Goal: Task Accomplishment & Management: Use online tool/utility

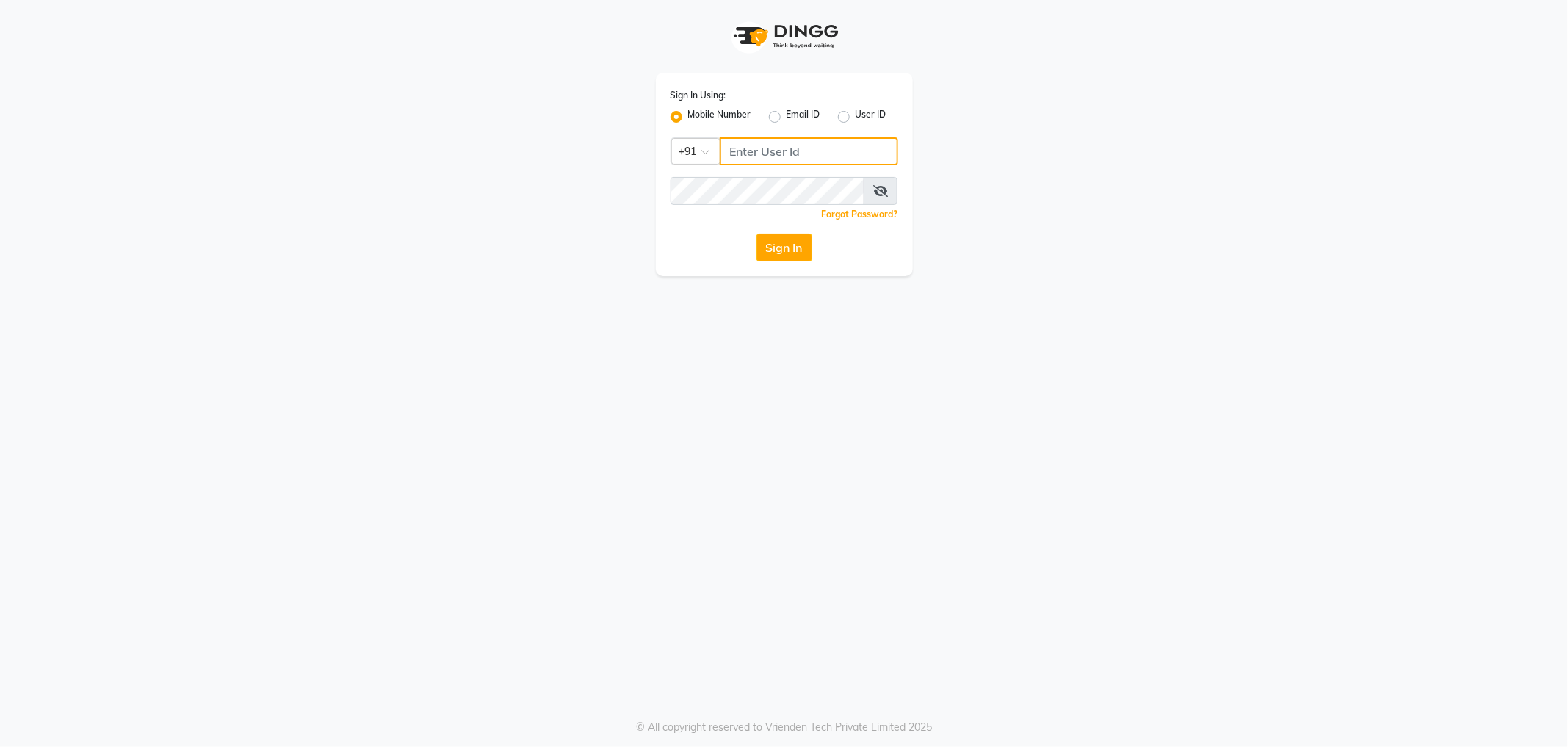
type input "9910222415"
click at [783, 246] on button "Sign In" at bounding box center [785, 248] width 56 height 28
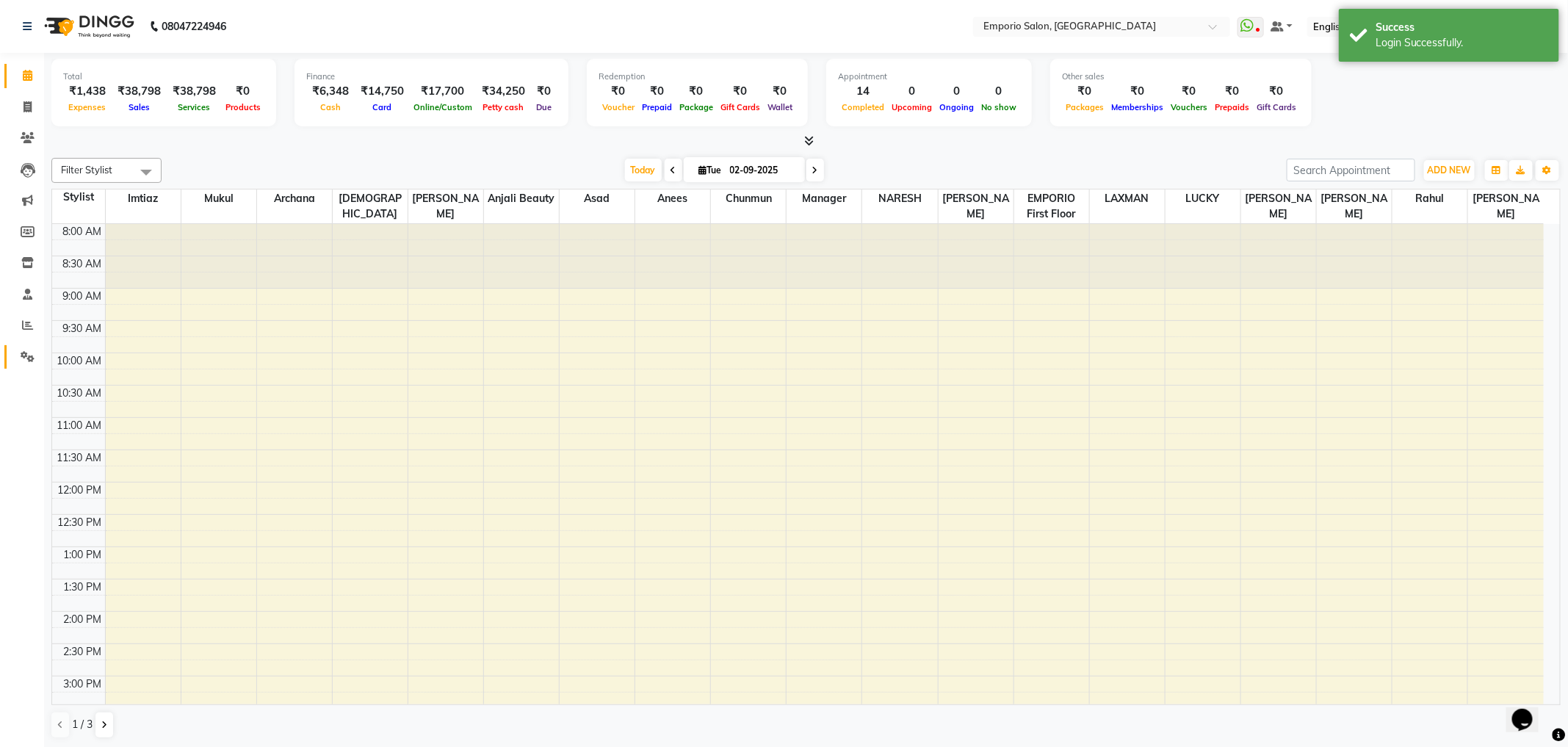
click at [26, 357] on icon at bounding box center [27, 357] width 14 height 11
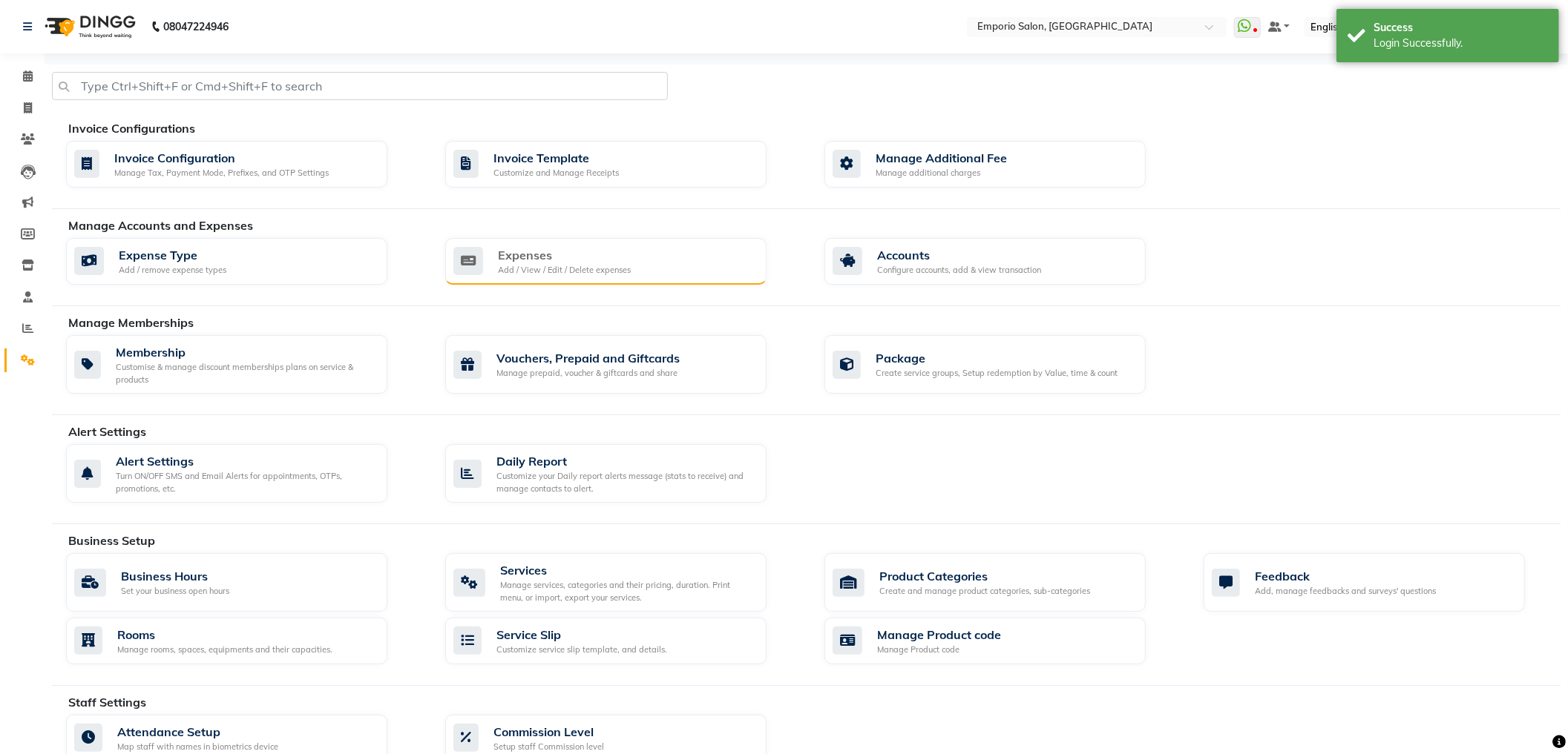
click at [689, 275] on div "Expenses Add / View / Edit / Delete expenses" at bounding box center [604, 261] width 301 height 30
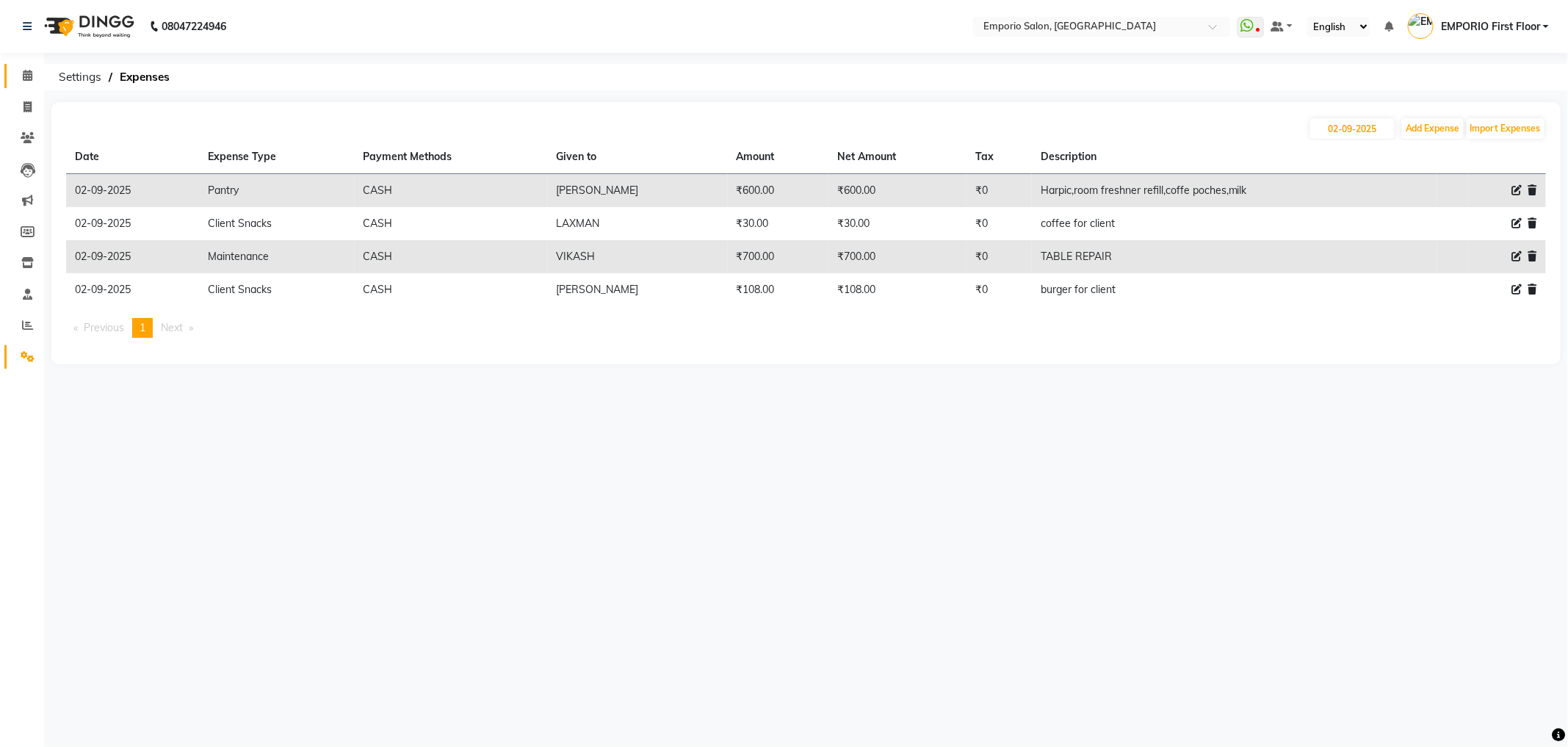
click at [26, 78] on icon at bounding box center [27, 75] width 9 height 11
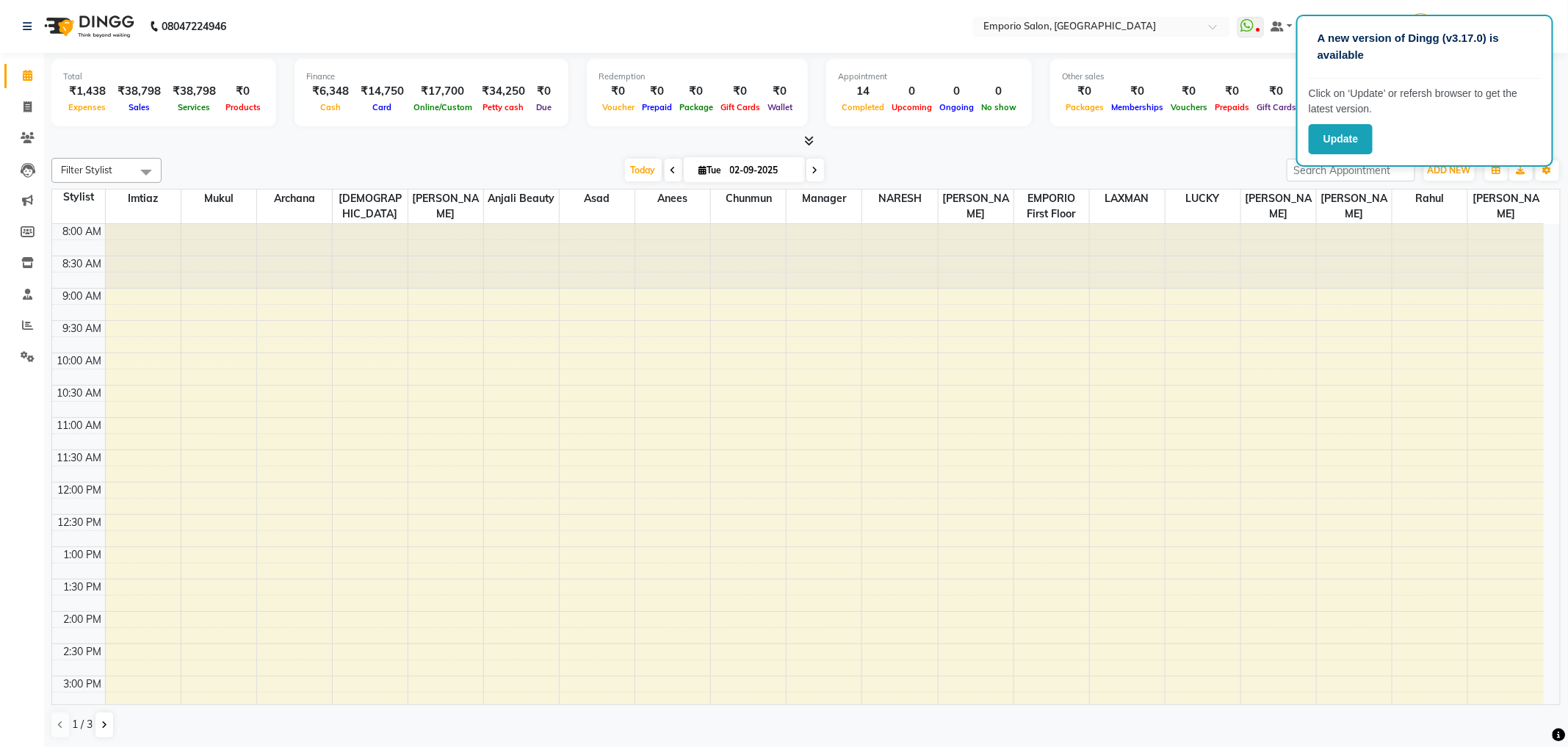
click at [1086, 469] on td at bounding box center [825, 473] width 1440 height 16
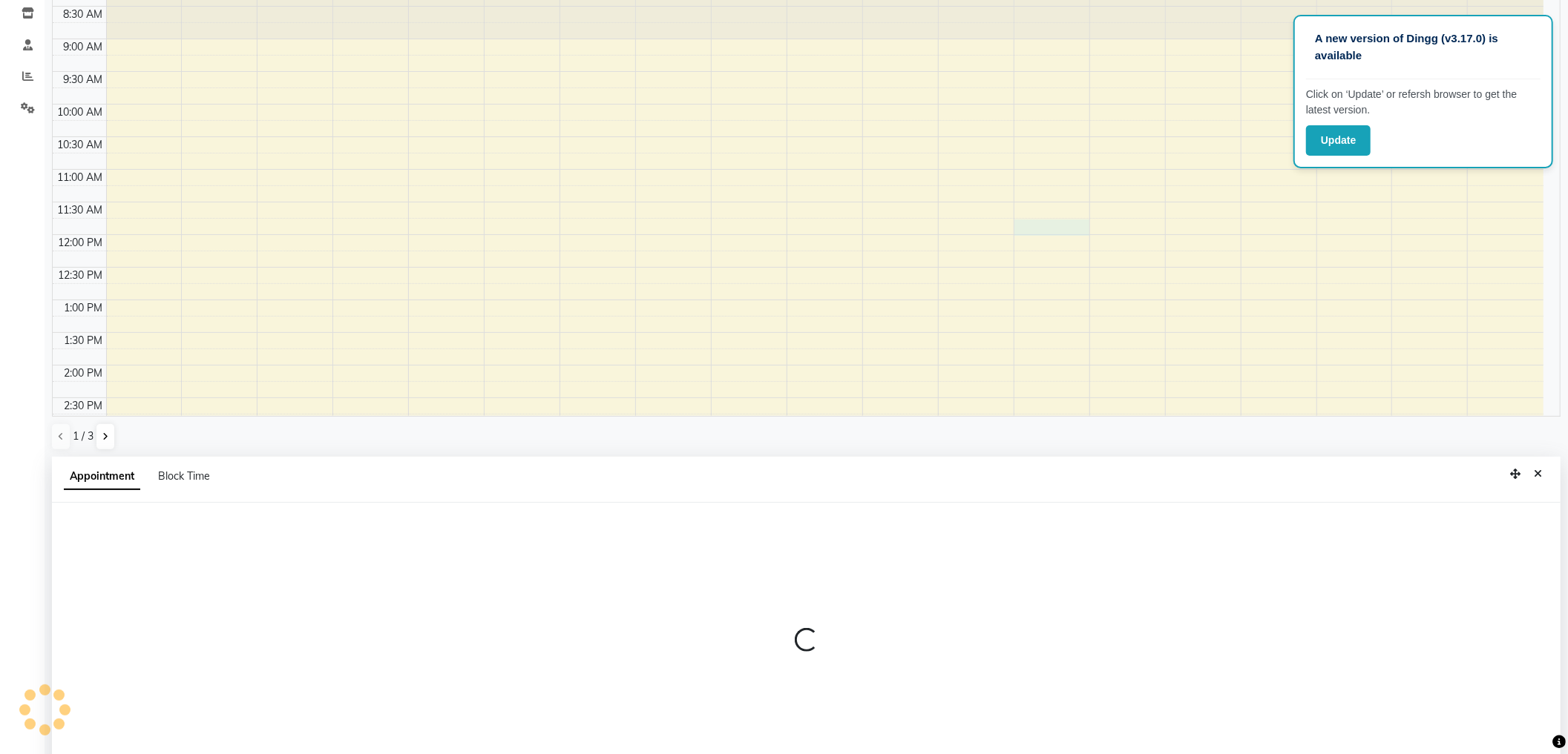
scroll to position [291, 0]
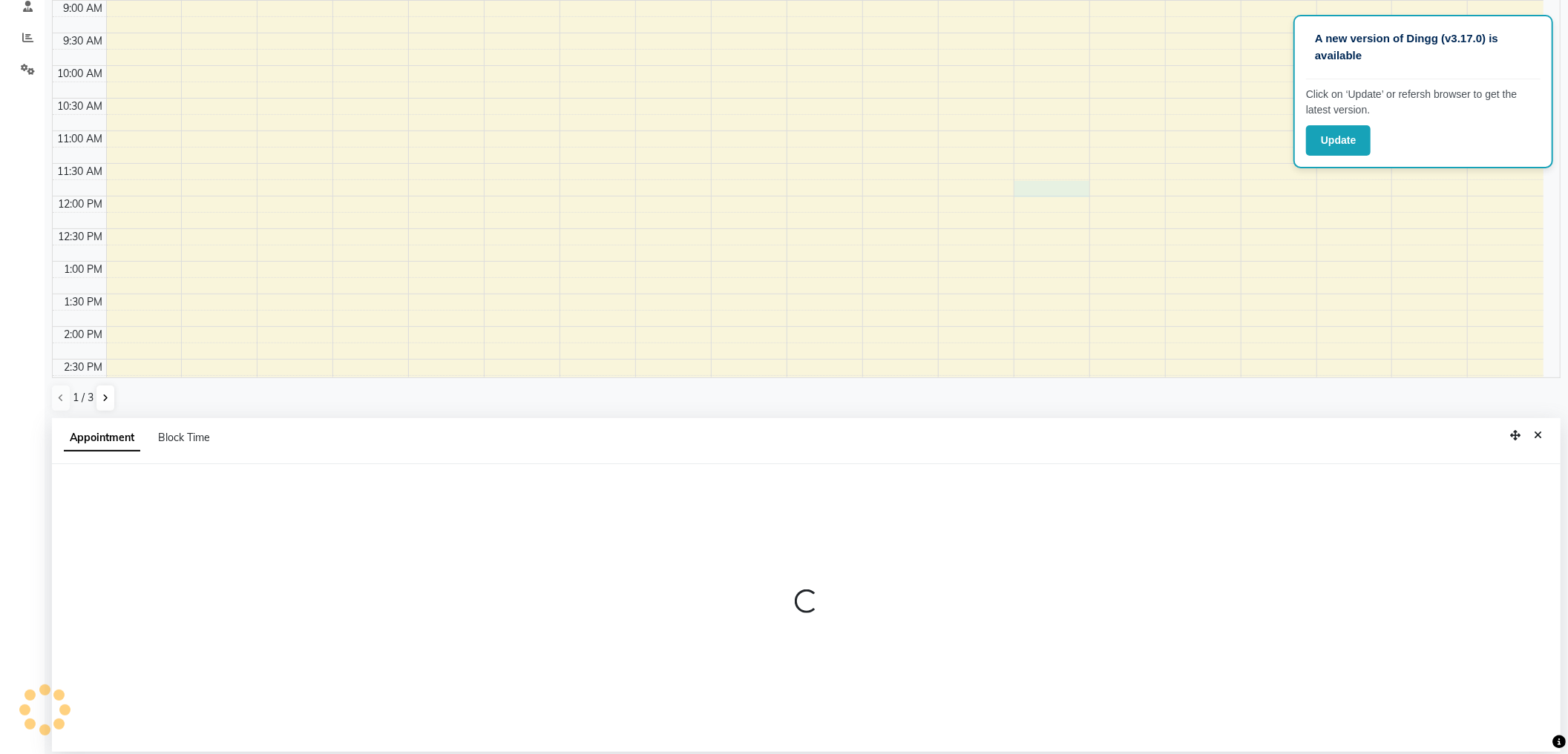
select select "68705"
select select "705"
select select "tentative"
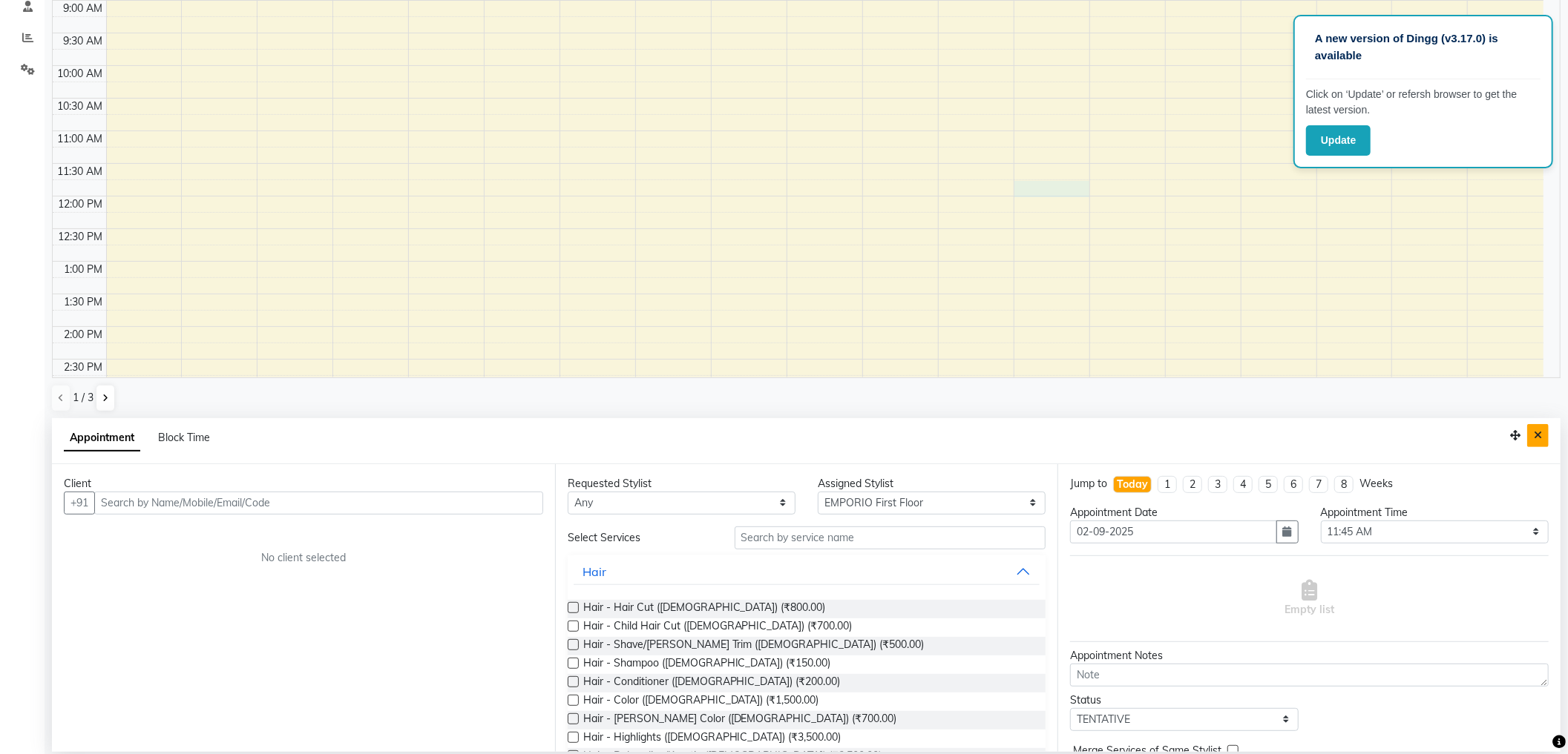
click at [1540, 431] on icon "Close" at bounding box center [1538, 435] width 8 height 10
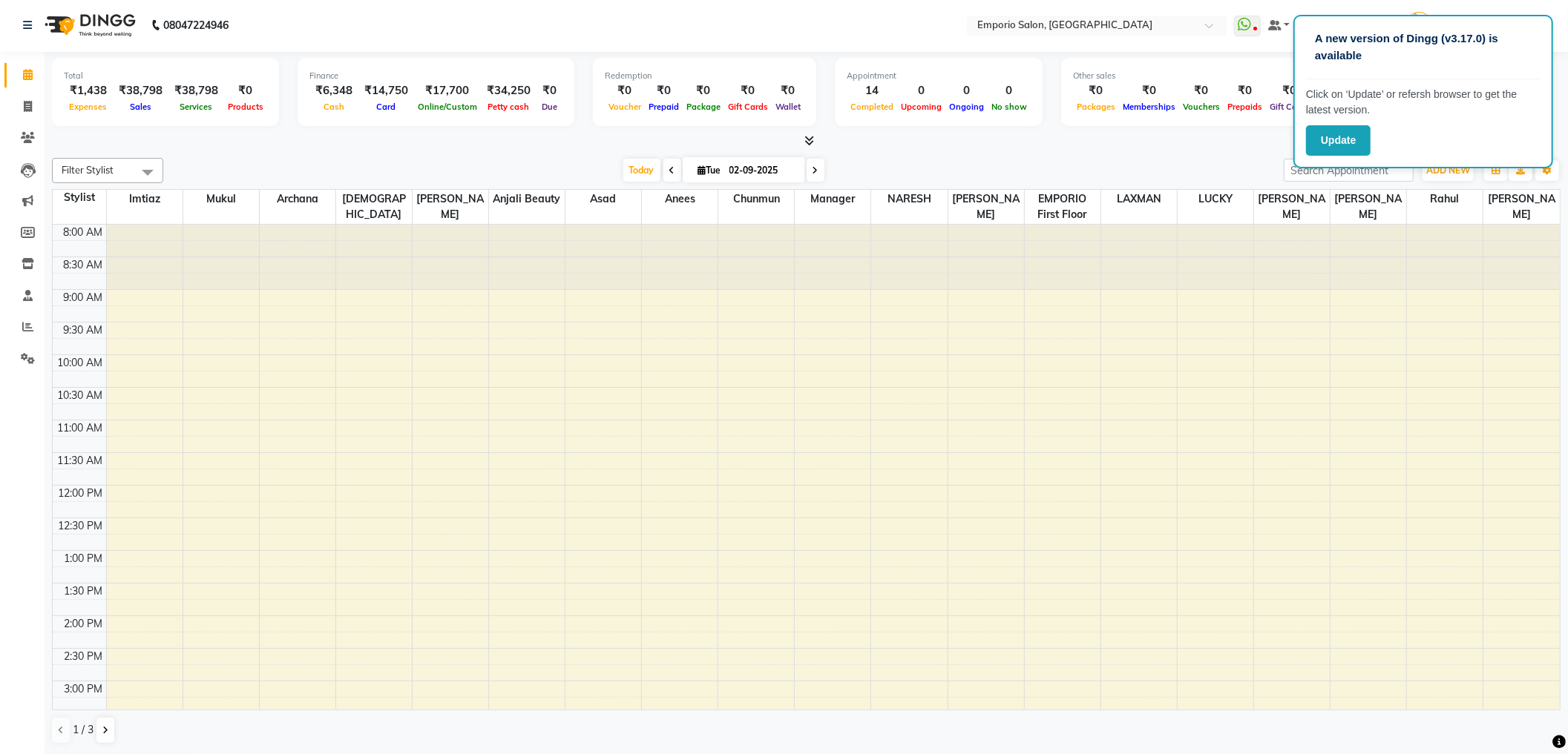
scroll to position [0, 0]
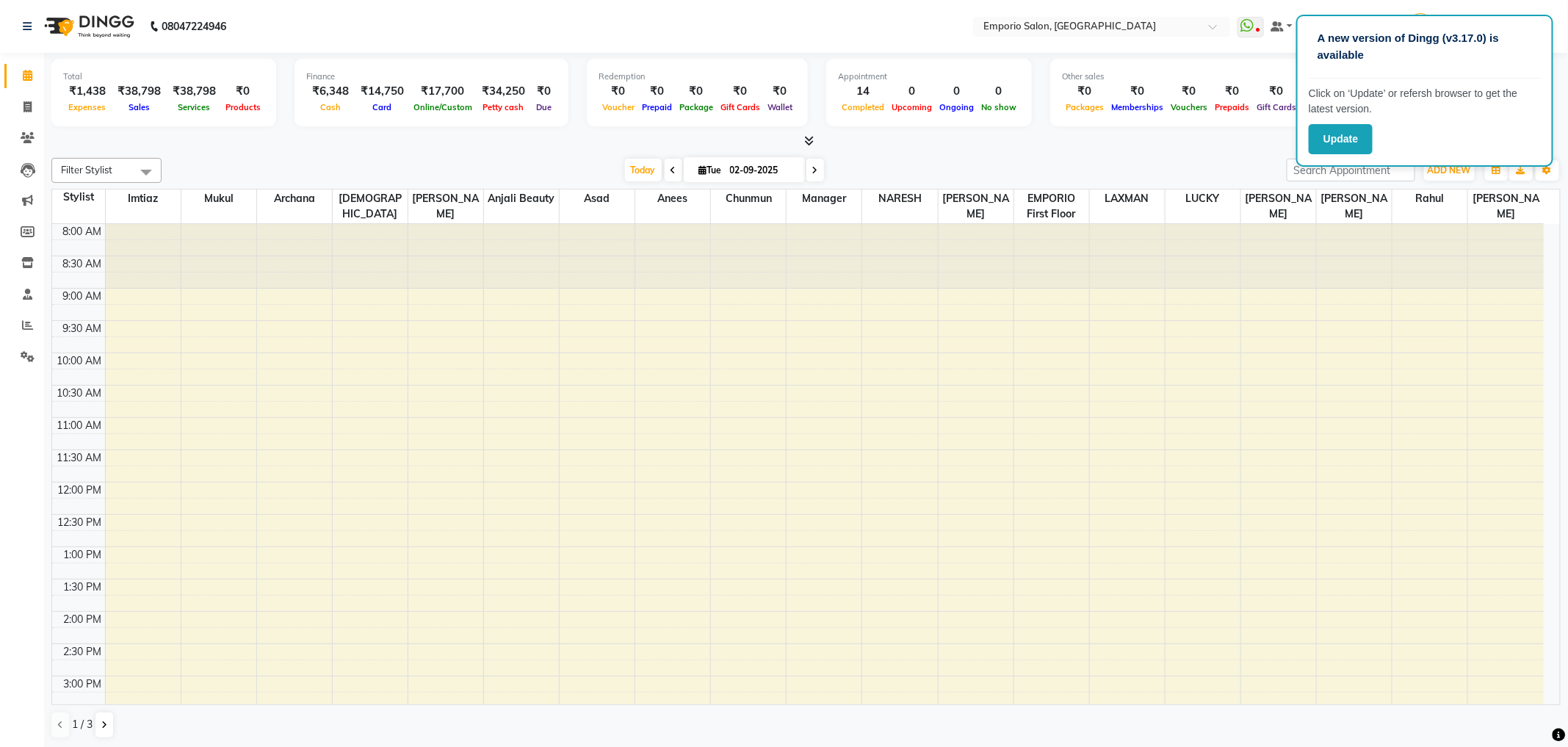
click at [1210, 152] on div "Filter Stylist Select All Anees Anjali beauty Archana Asad AYUSH chunmun EMPORI…" at bounding box center [805, 448] width 1509 height 593
click at [1199, 146] on div at bounding box center [805, 142] width 1509 height 16
click at [15, 320] on span at bounding box center [28, 326] width 26 height 17
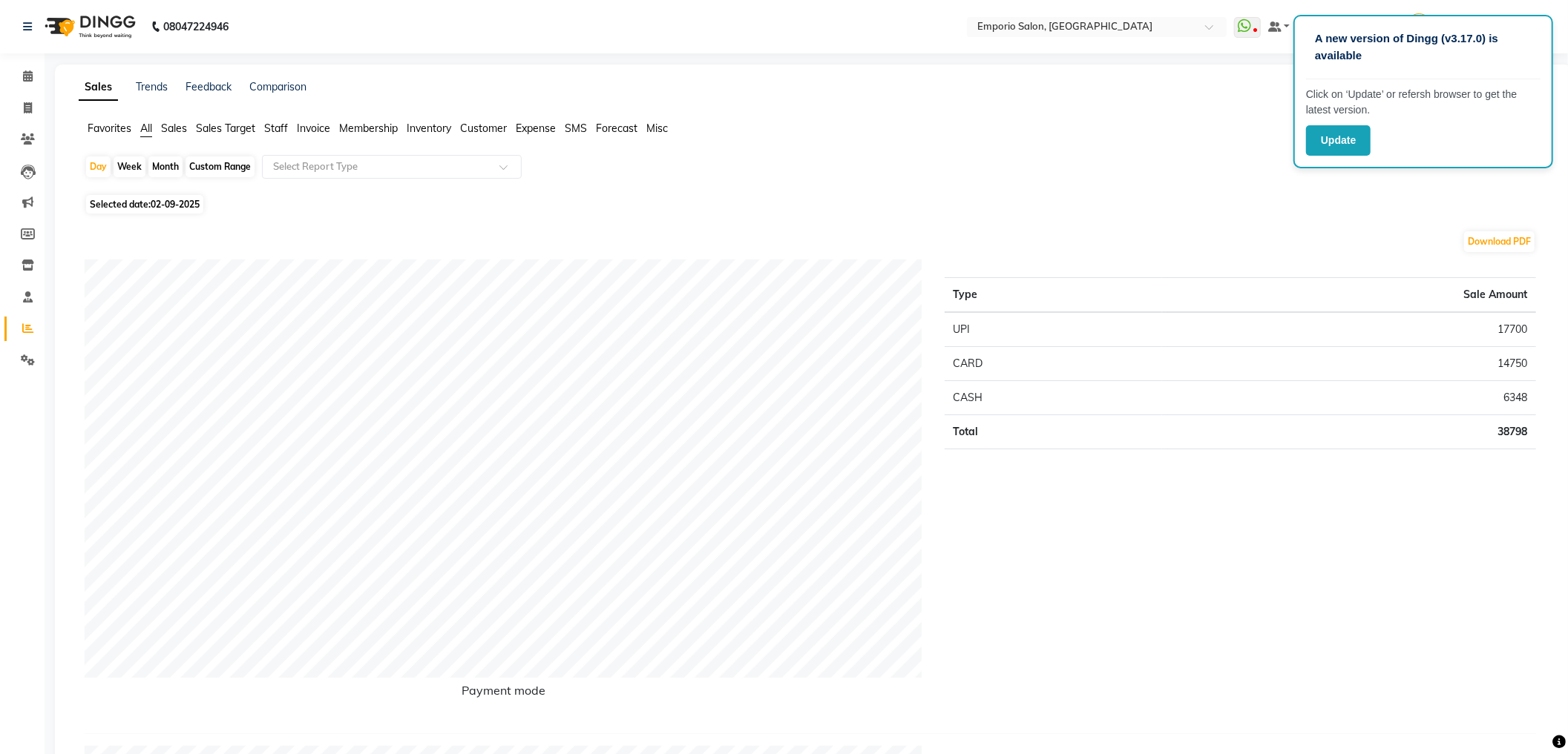
click at [172, 165] on div "Month" at bounding box center [166, 166] width 34 height 21
select select "9"
select select "2025"
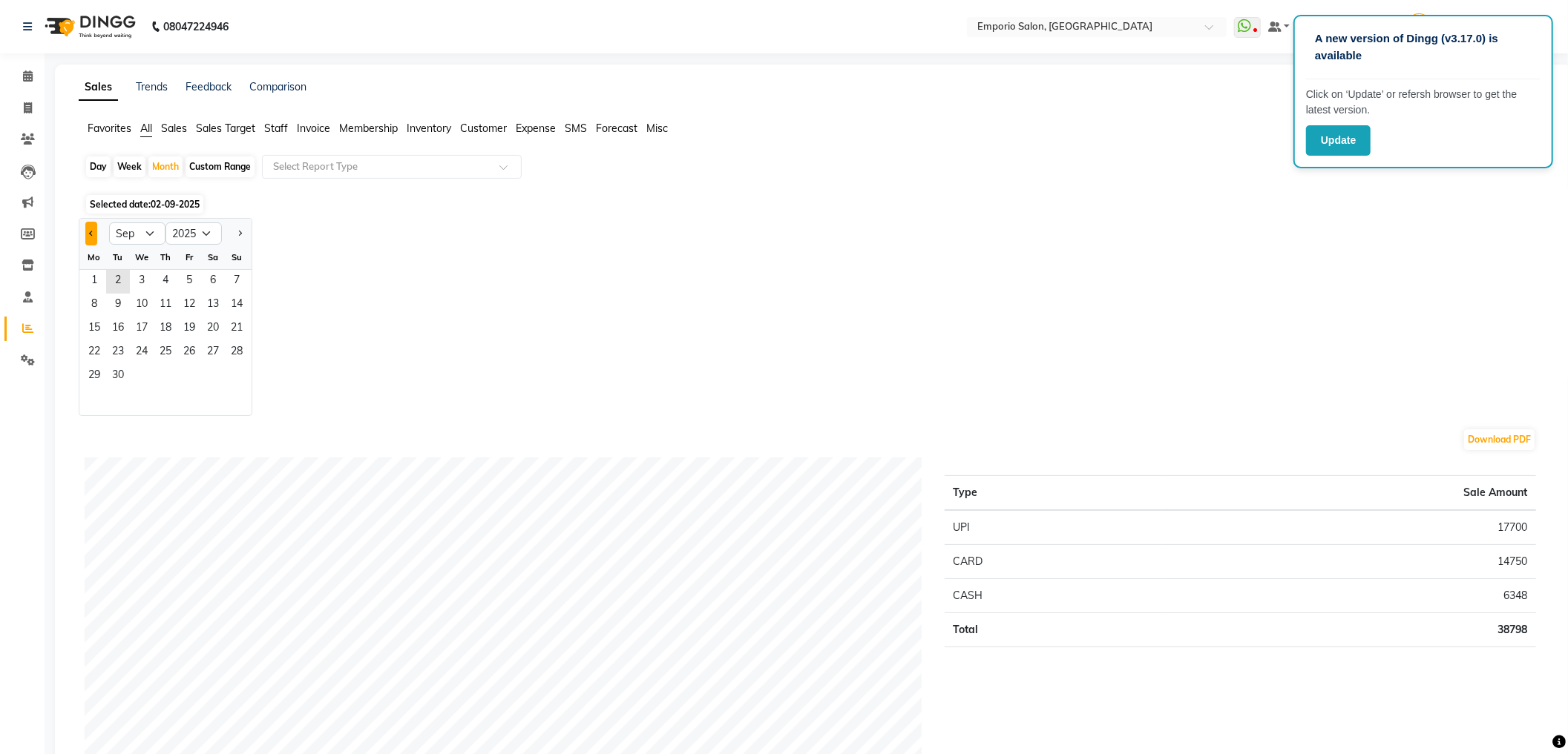
click at [96, 236] on button "Previous month" at bounding box center [91, 233] width 12 height 24
select select "8"
click at [198, 275] on span "1" at bounding box center [189, 281] width 24 height 24
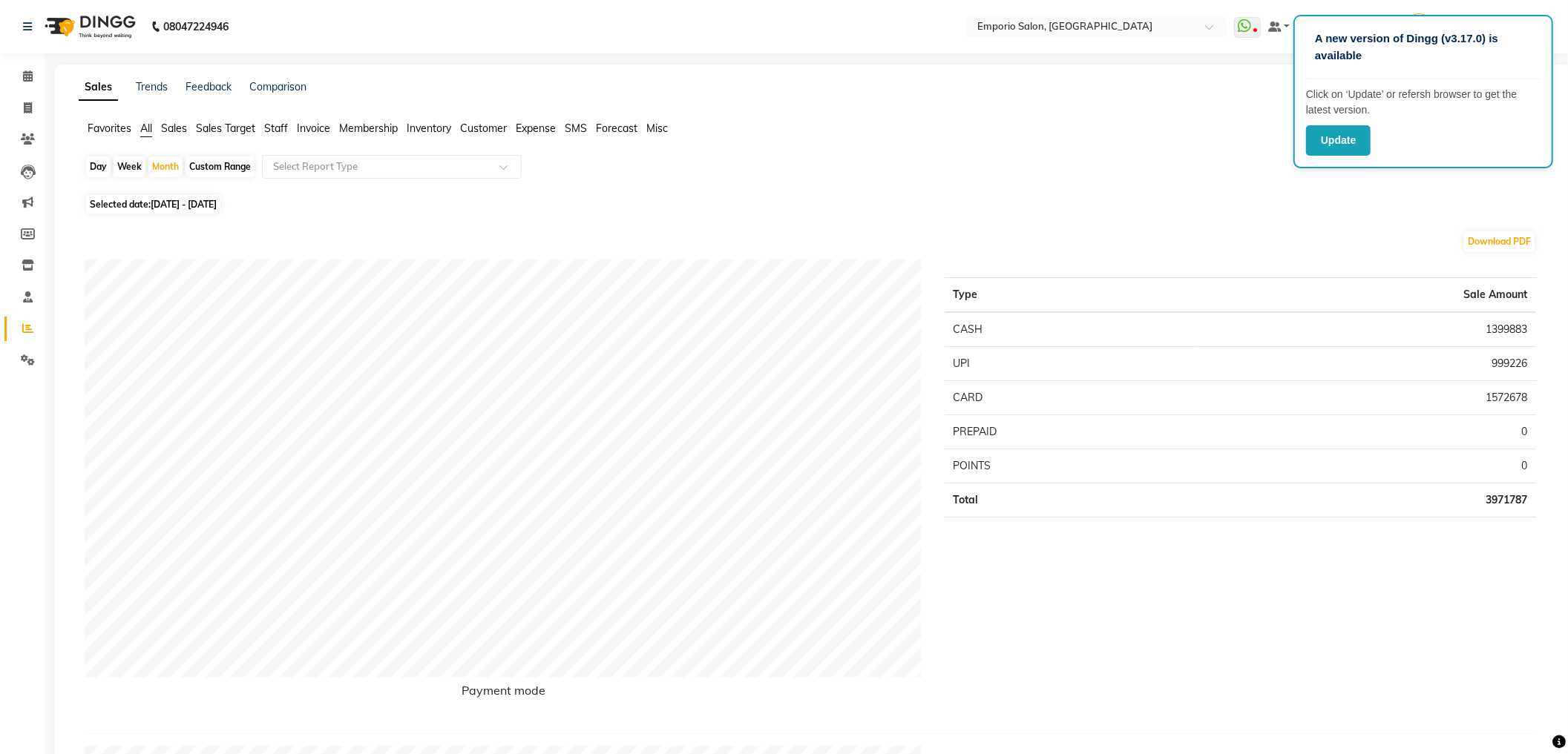
click at [276, 128] on span "Staff" at bounding box center [276, 128] width 24 height 13
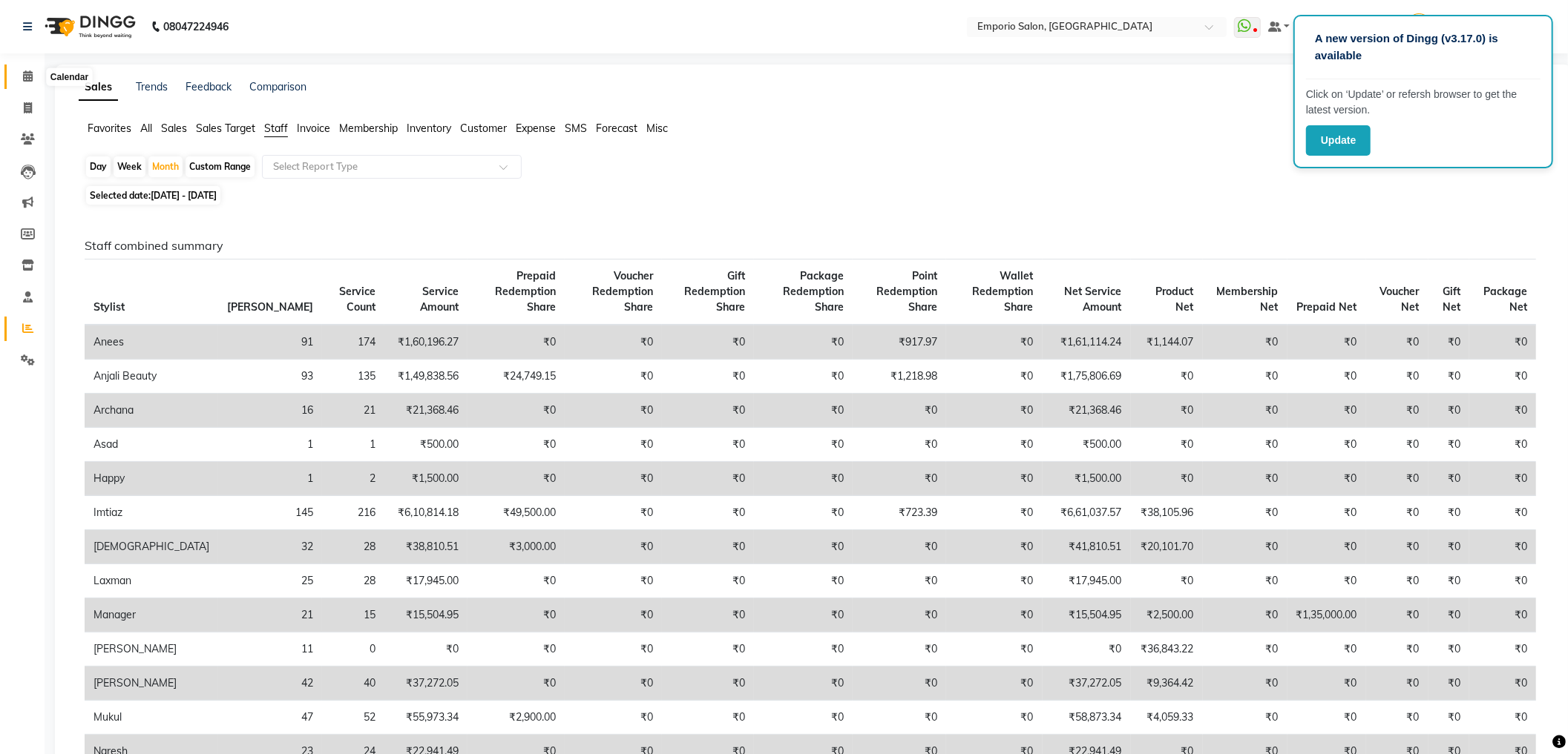
click at [24, 71] on icon at bounding box center [27, 76] width 9 height 11
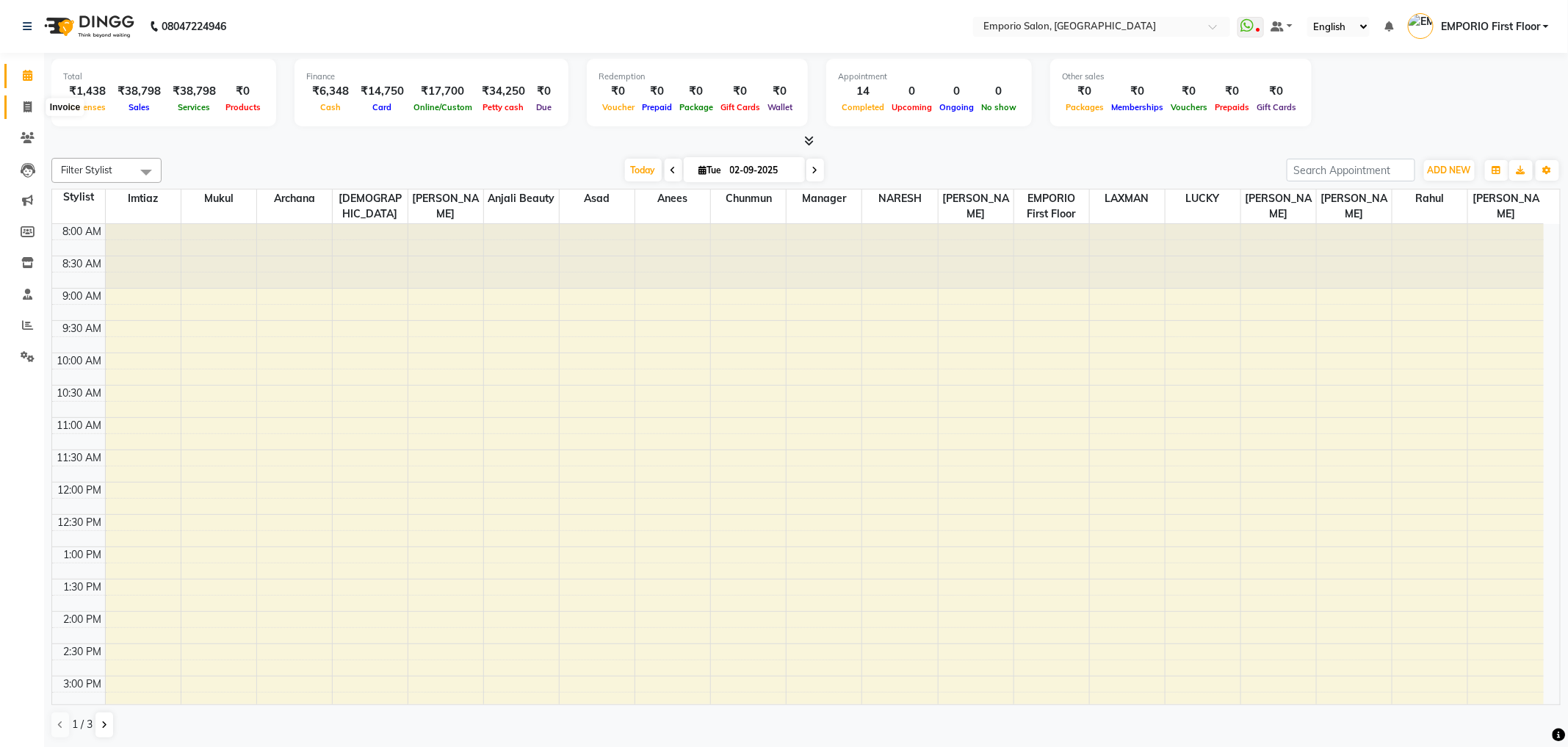
click at [34, 107] on span at bounding box center [28, 108] width 26 height 17
select select "service"
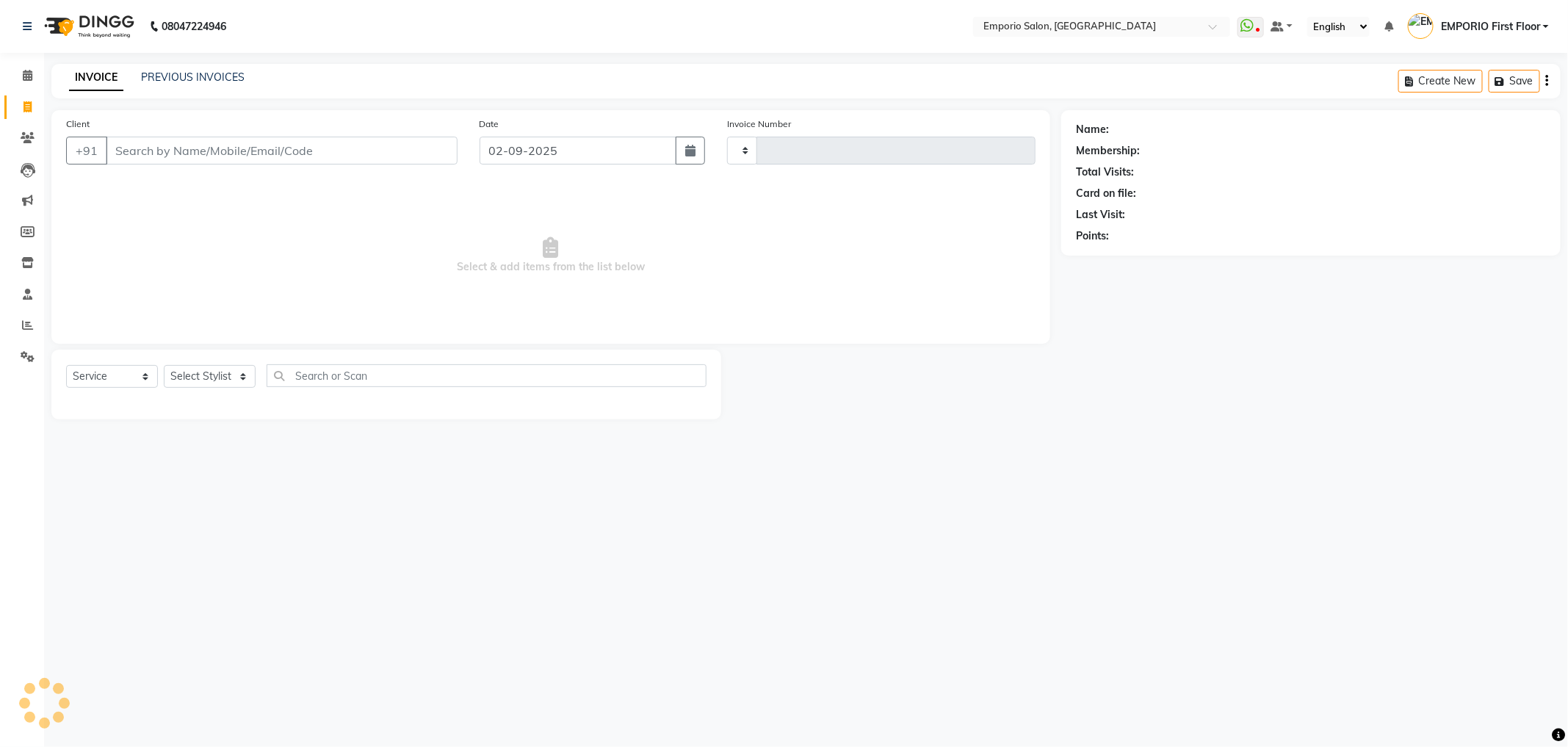
type input "4912"
select select "6332"
click at [224, 360] on div "Select Service Product Membership Package Voucher Prepaid Gift Card Select Styl…" at bounding box center [386, 385] width 670 height 70
select select "61830"
click at [164, 366] on select "Select Stylist [PERSON_NAME] beauty [PERSON_NAME] [PERSON_NAME] EMPORIO First F…" at bounding box center [212, 376] width 97 height 22
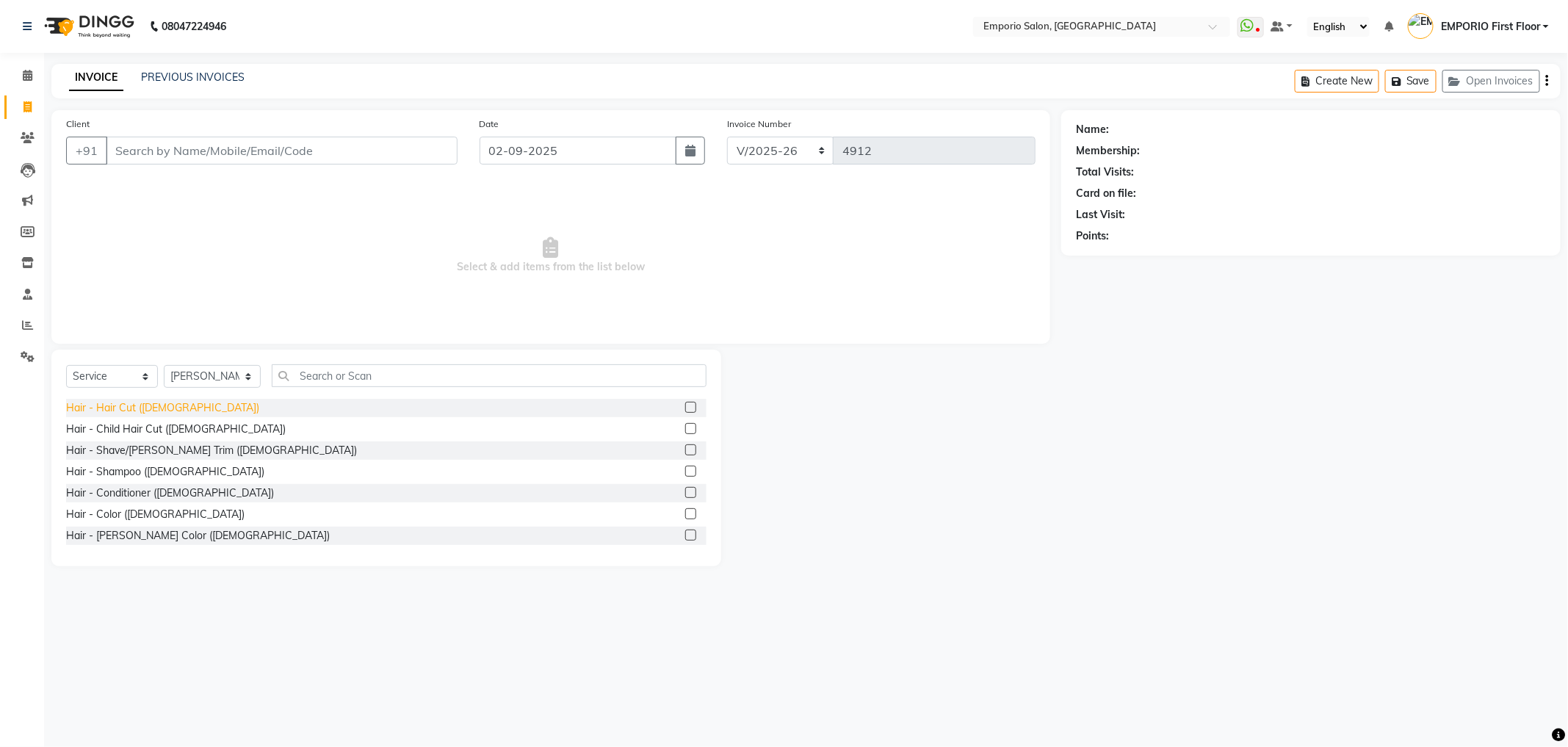
click at [156, 413] on div "Hair - Hair Cut ([DEMOGRAPHIC_DATA])" at bounding box center [162, 408] width 193 height 16
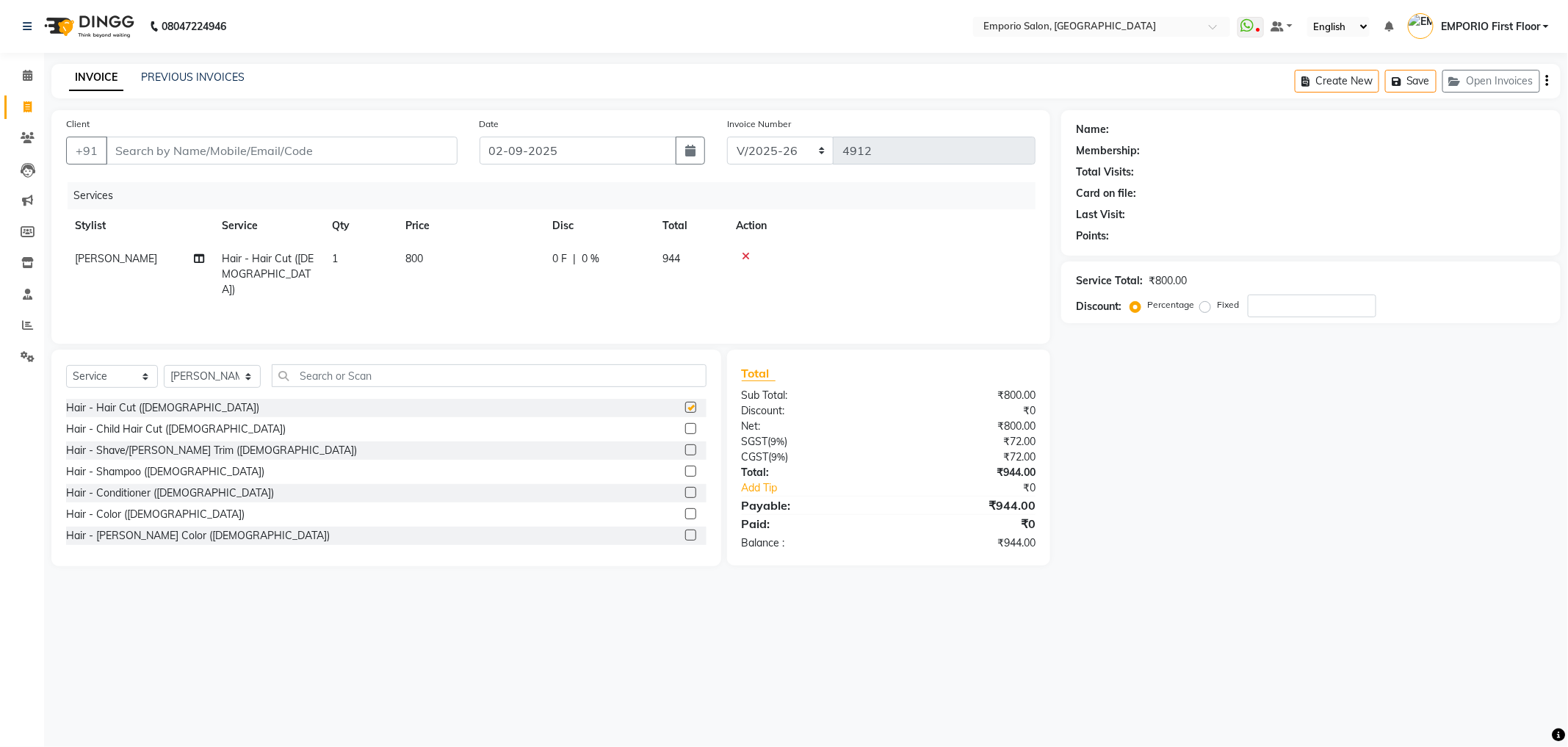
checkbox input "false"
click at [563, 260] on span "0 F" at bounding box center [560, 259] width 15 height 16
select select "61830"
click at [563, 260] on input "800" at bounding box center [539, 263] width 129 height 22
type input "8"
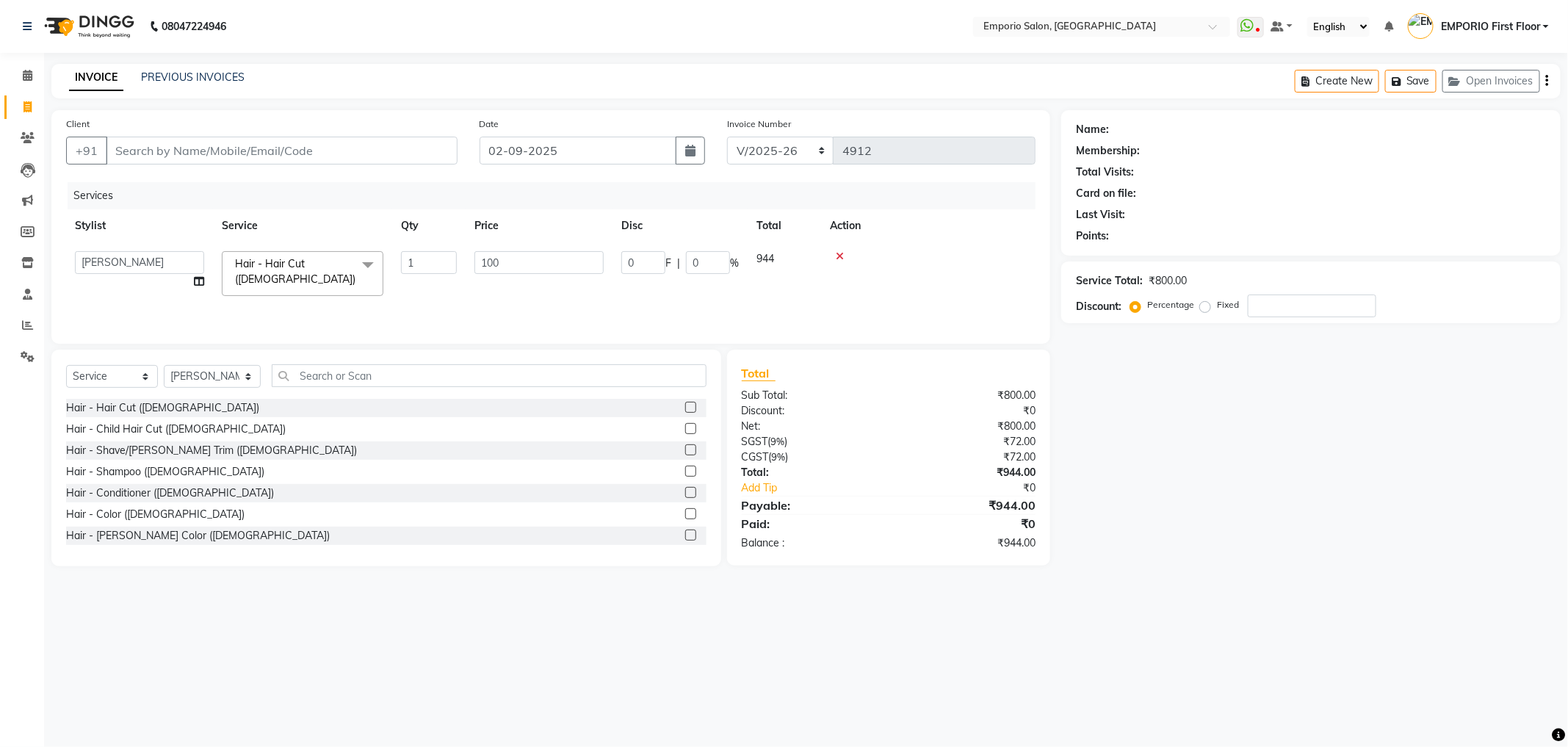
type input "1000"
click at [1331, 545] on div "Name: Membership: Total Visits: Card on file: Last Visit: Points: Service Total…" at bounding box center [1317, 338] width 510 height 456
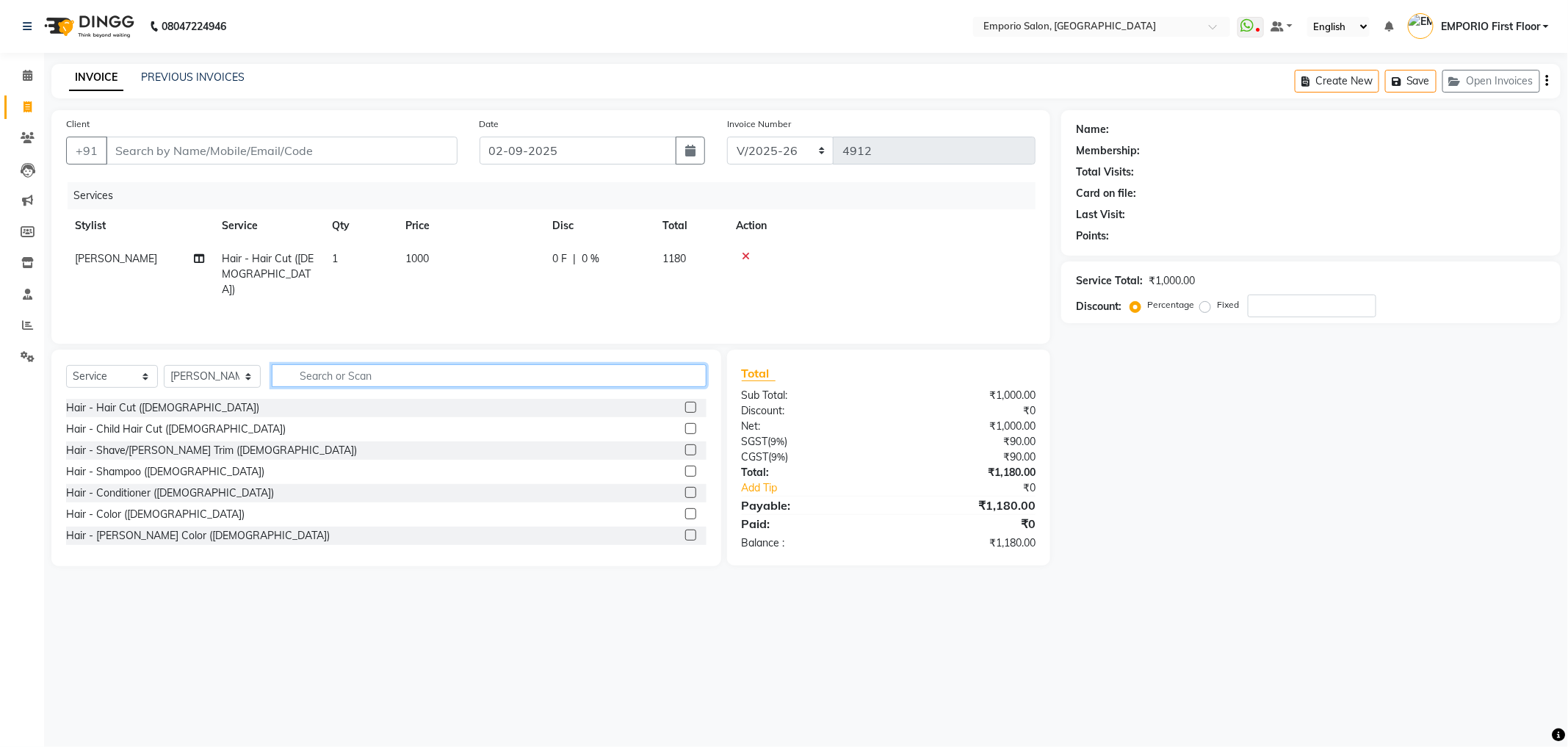
click at [479, 364] on input "text" at bounding box center [489, 375] width 435 height 22
click at [177, 381] on select "Select Stylist [PERSON_NAME] beauty [PERSON_NAME] [PERSON_NAME] EMPORIO First F…" at bounding box center [212, 376] width 97 height 22
click at [1217, 499] on div "Name: Membership: Total Visits: Card on file: Last Visit: Points: Service Total…" at bounding box center [1317, 338] width 510 height 456
click at [365, 133] on div "Client +91" at bounding box center [262, 146] width 413 height 61
click at [372, 147] on input "Client" at bounding box center [282, 151] width 352 height 28
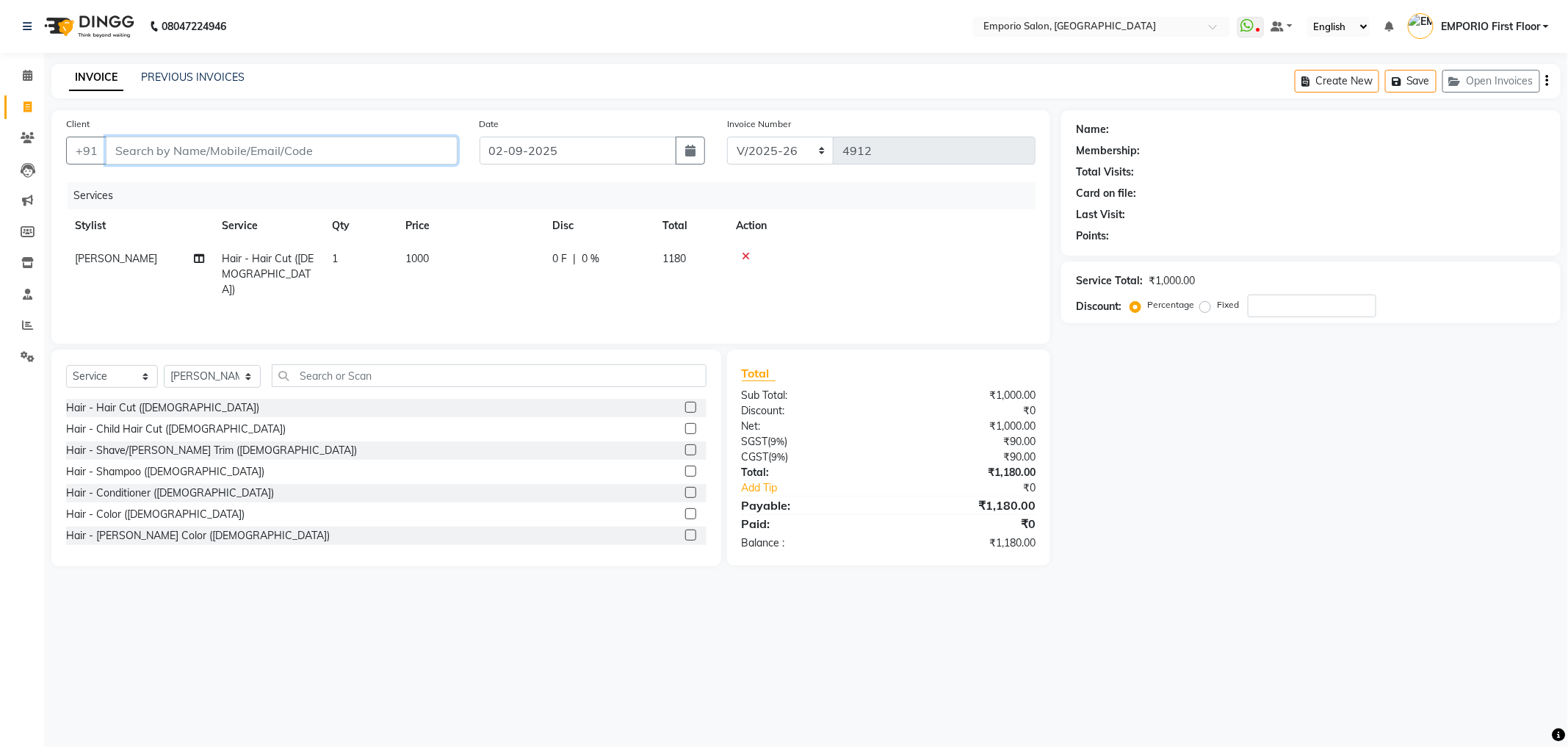
click at [399, 146] on input "Client" at bounding box center [282, 151] width 352 height 28
type input "9"
type input "0"
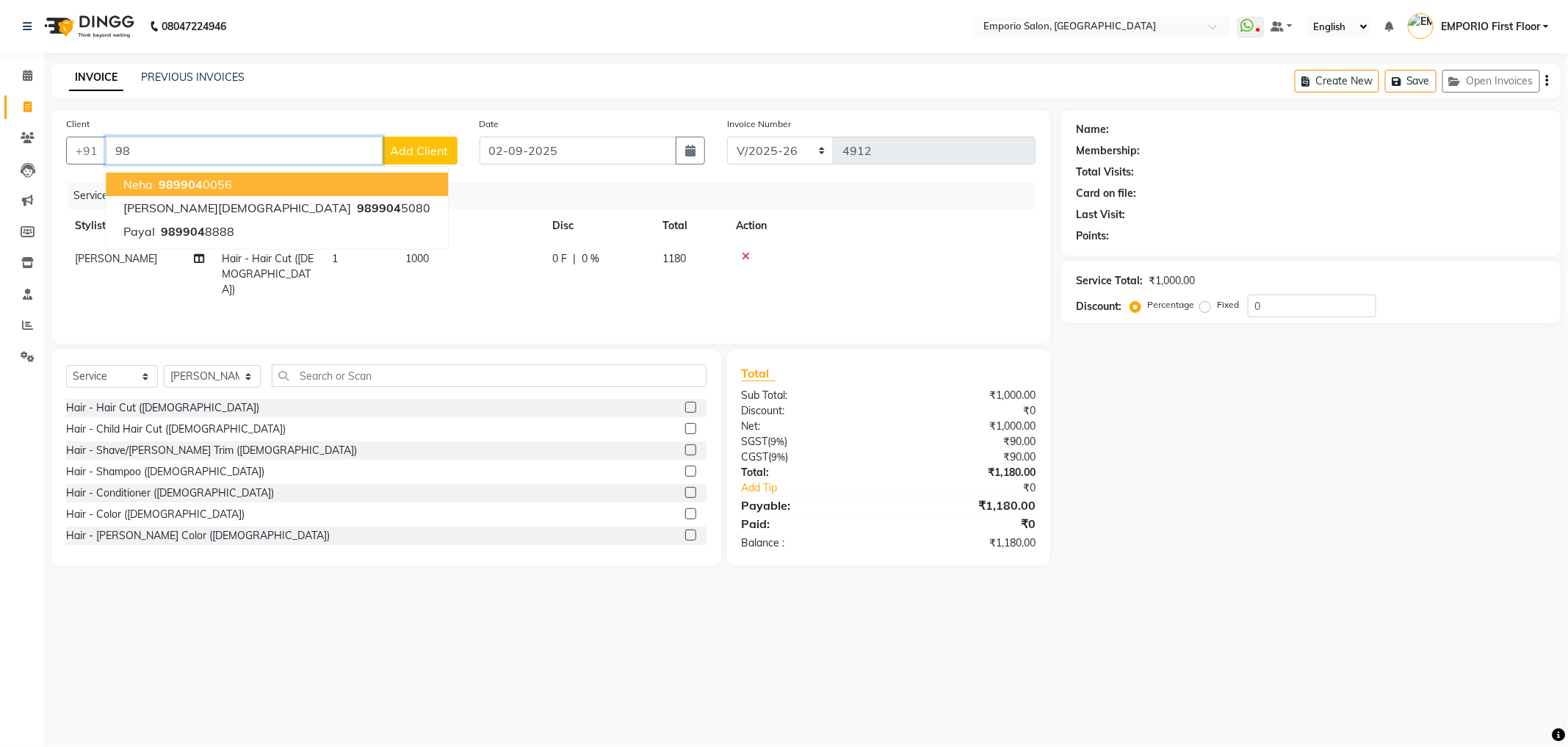
type input "9"
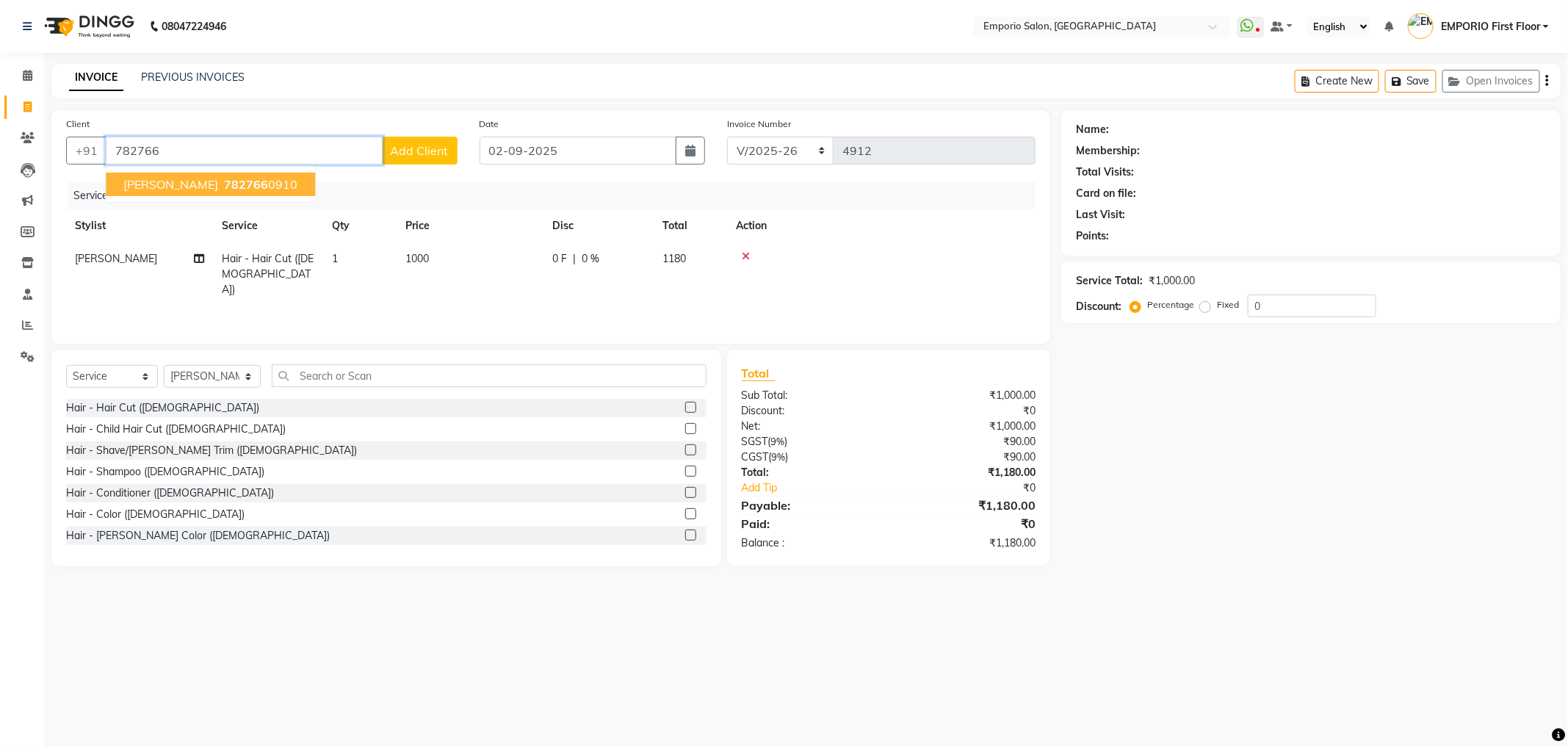
click at [239, 183] on ngb-highlight "782766 0910" at bounding box center [259, 184] width 76 height 15
type input "7827660910"
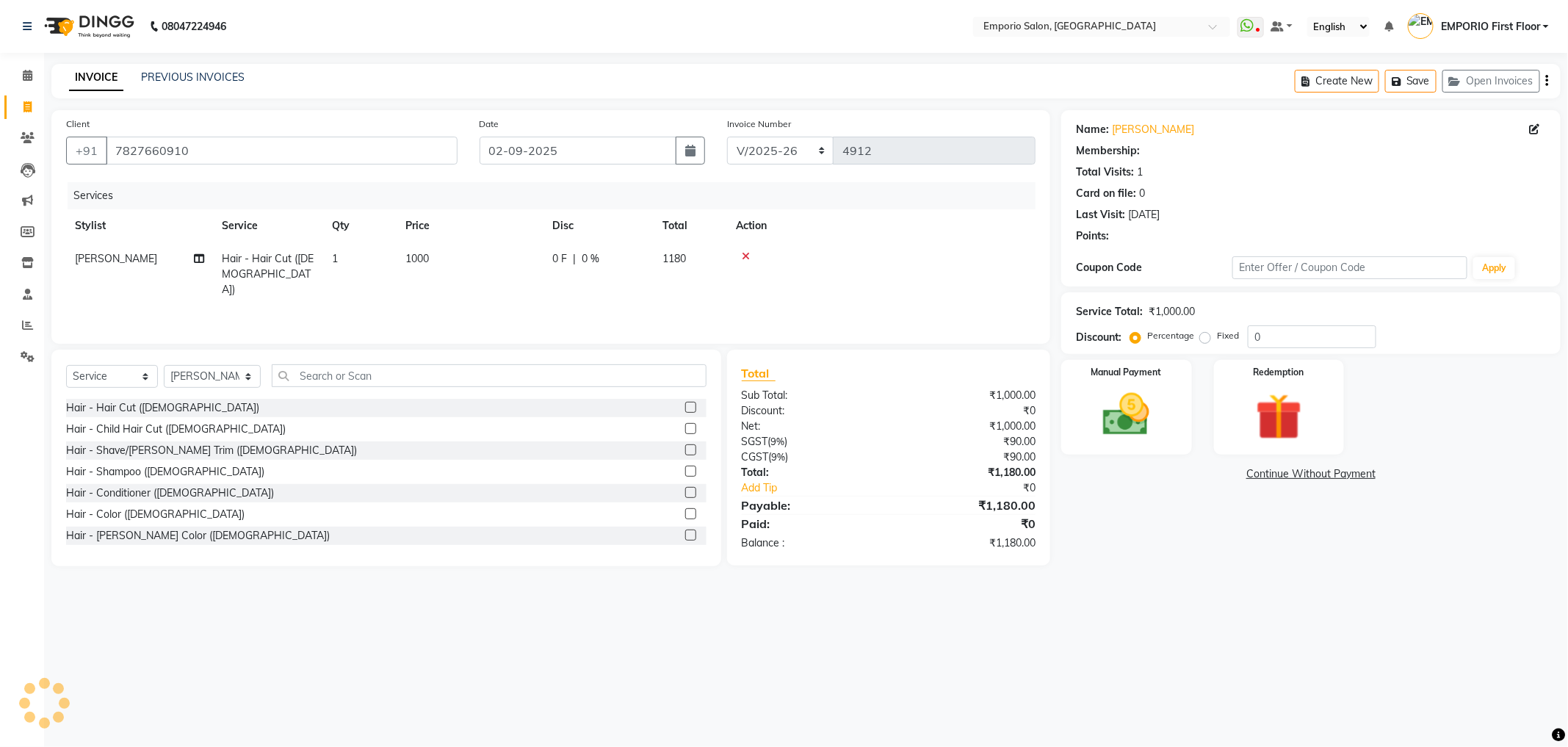
select select "1: Object"
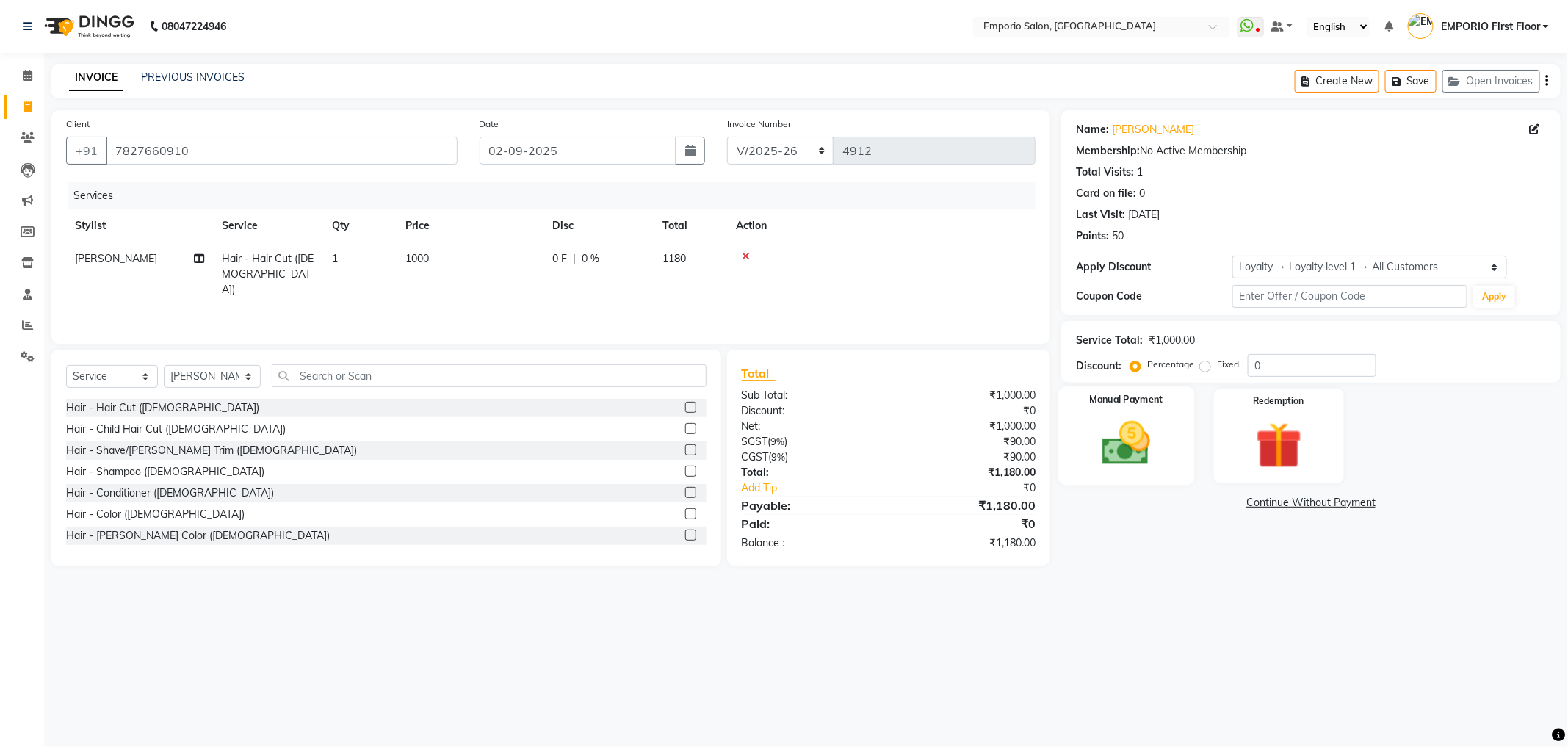
click at [1161, 441] on img at bounding box center [1127, 444] width 78 height 56
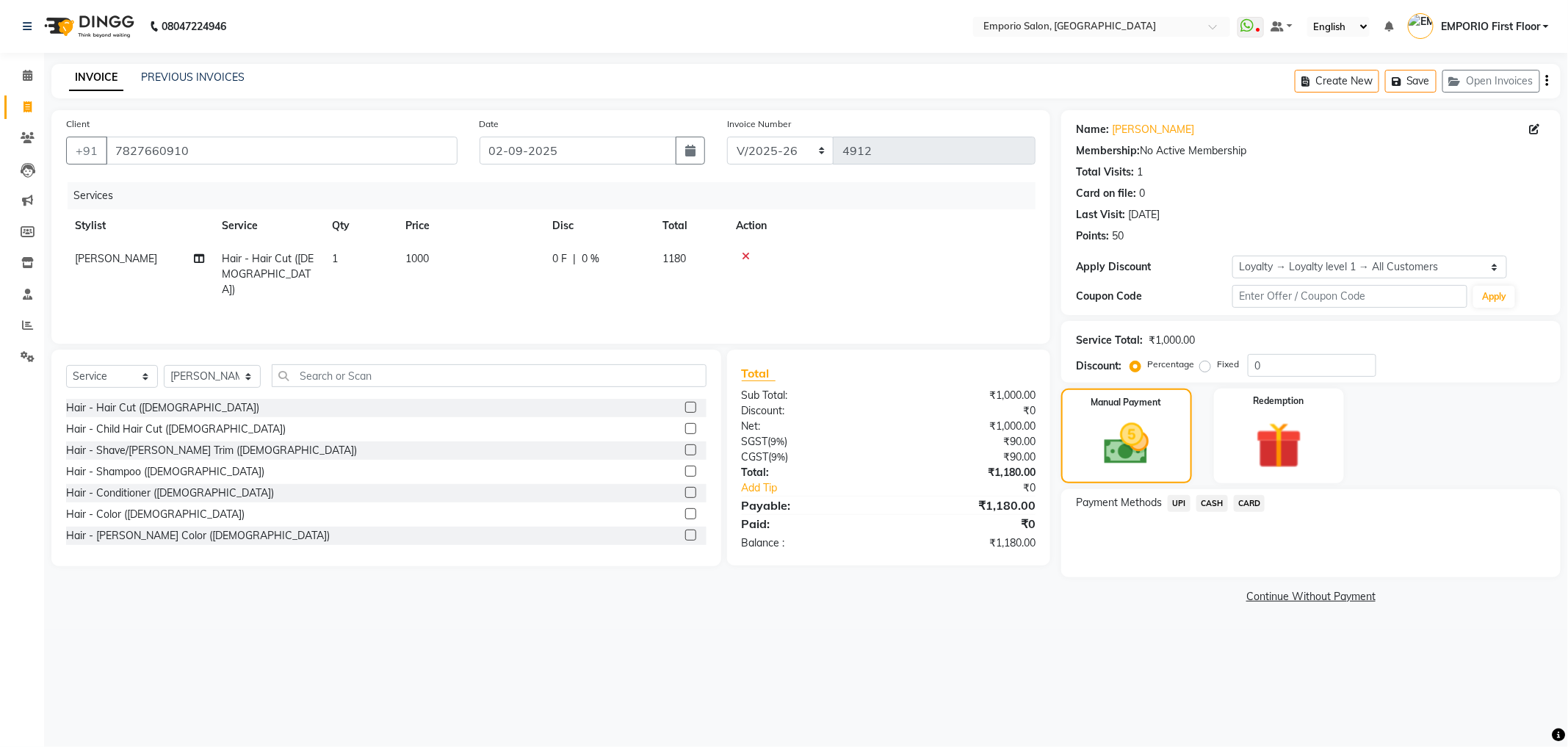
click at [1250, 496] on span "CARD" at bounding box center [1250, 504] width 32 height 17
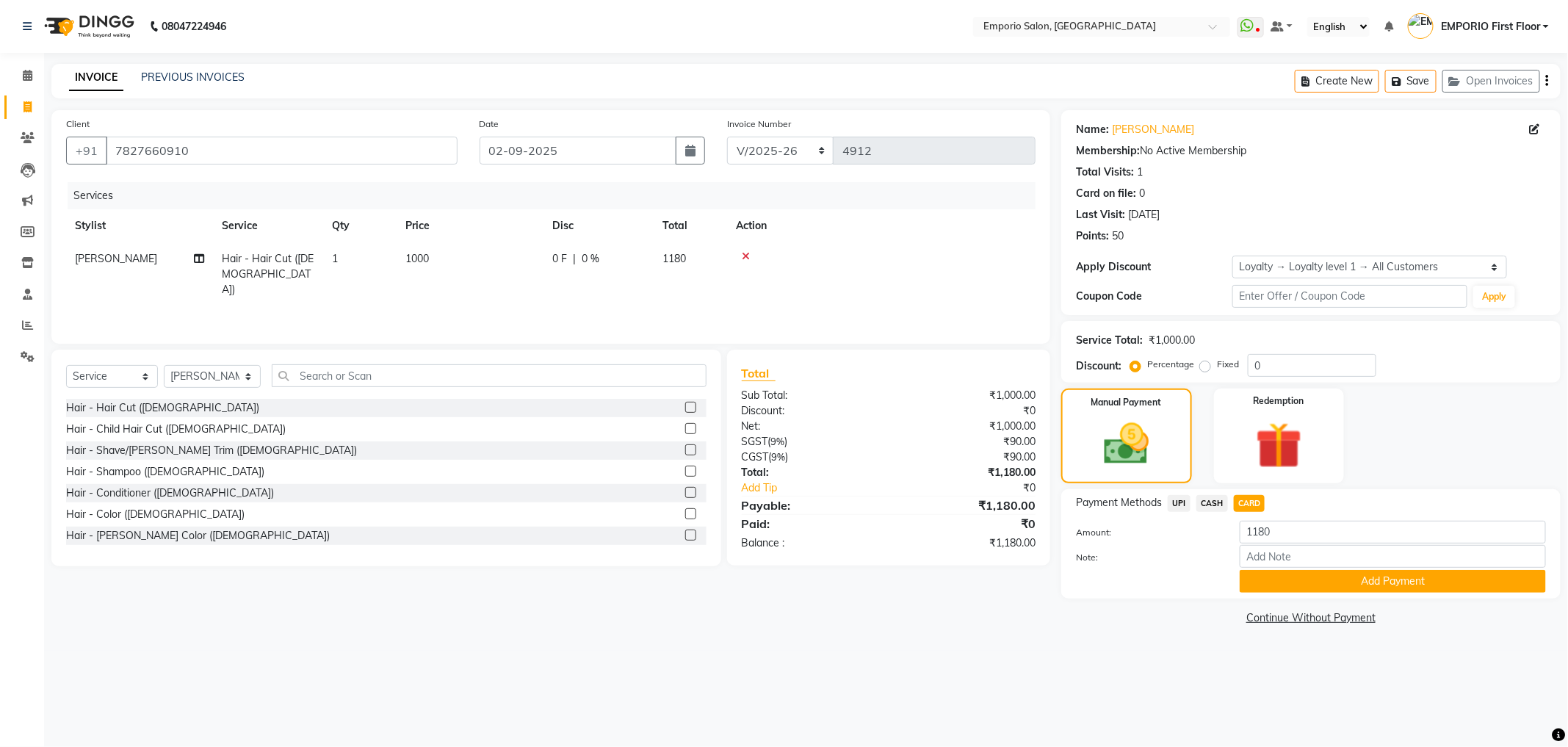
drag, startPoint x: 1291, startPoint y: 573, endPoint x: 1297, endPoint y: 646, distance: 73.2
click at [1297, 607] on div "Name: [PERSON_NAME] Membership: No Active Membership Total Visits: 1 Card on fi…" at bounding box center [1317, 369] width 510 height 519
click at [1298, 585] on button "Add Payment" at bounding box center [1393, 581] width 306 height 22
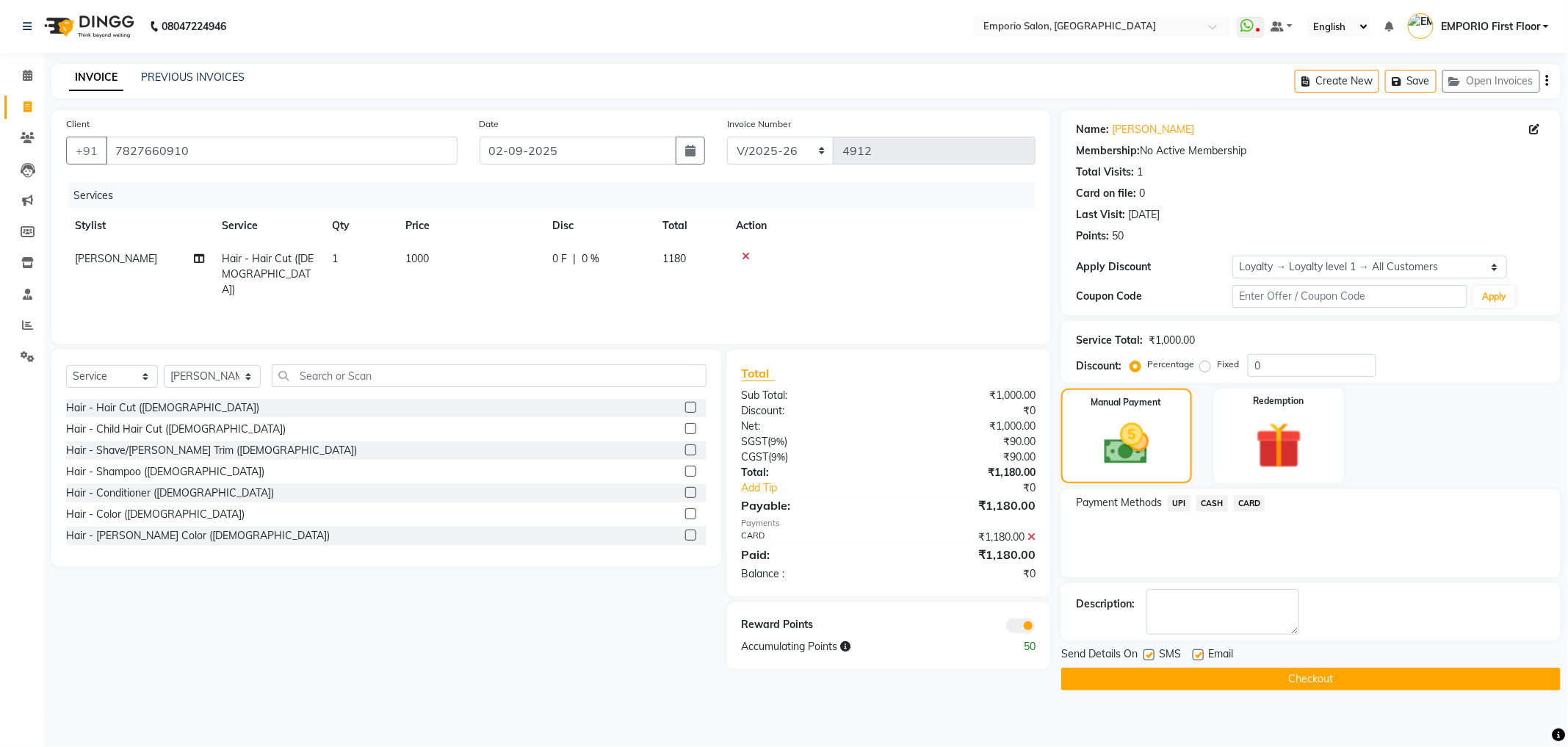
click at [1290, 682] on button "Checkout" at bounding box center [1311, 679] width 499 height 22
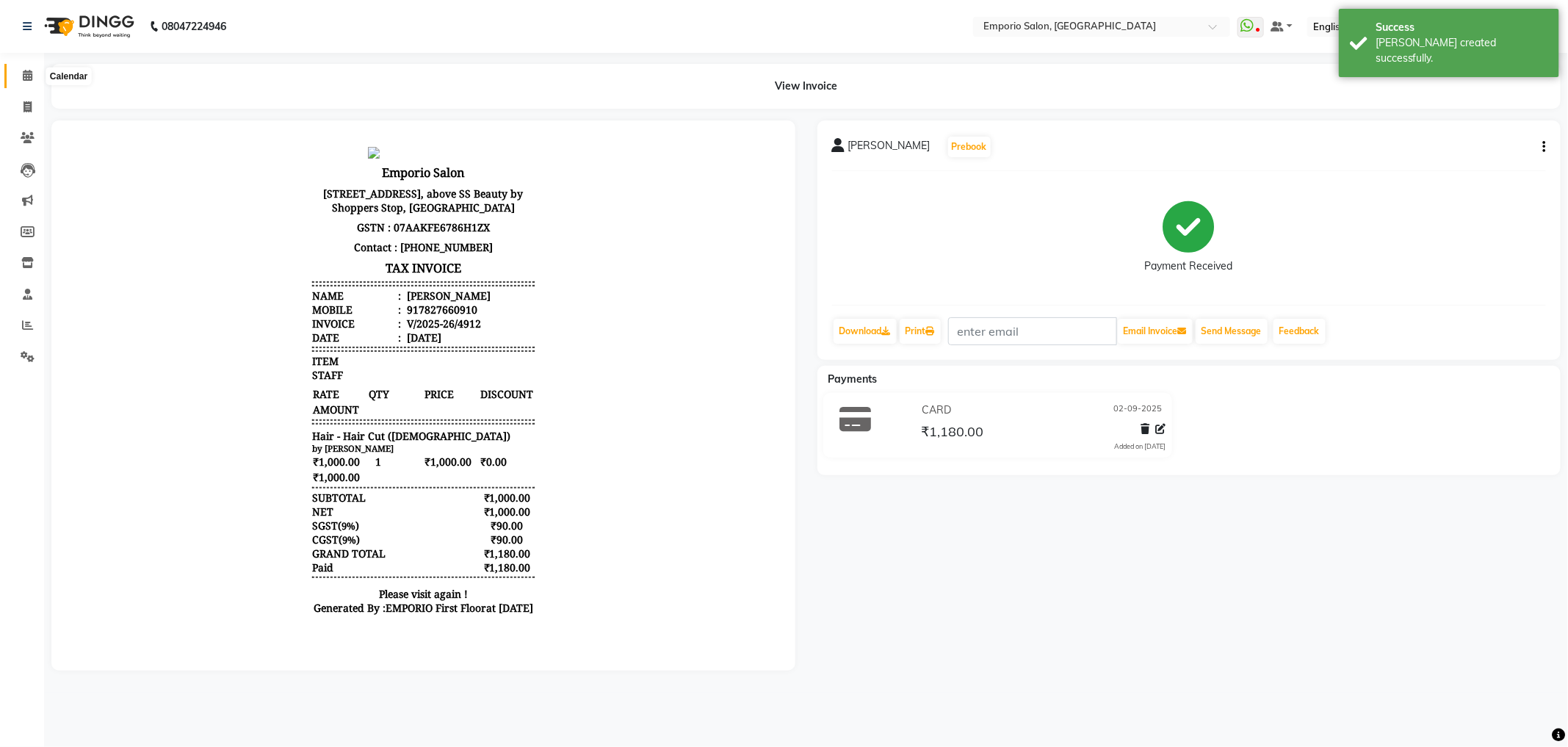
click at [26, 75] on icon at bounding box center [27, 75] width 9 height 11
